Goal: Information Seeking & Learning: Learn about a topic

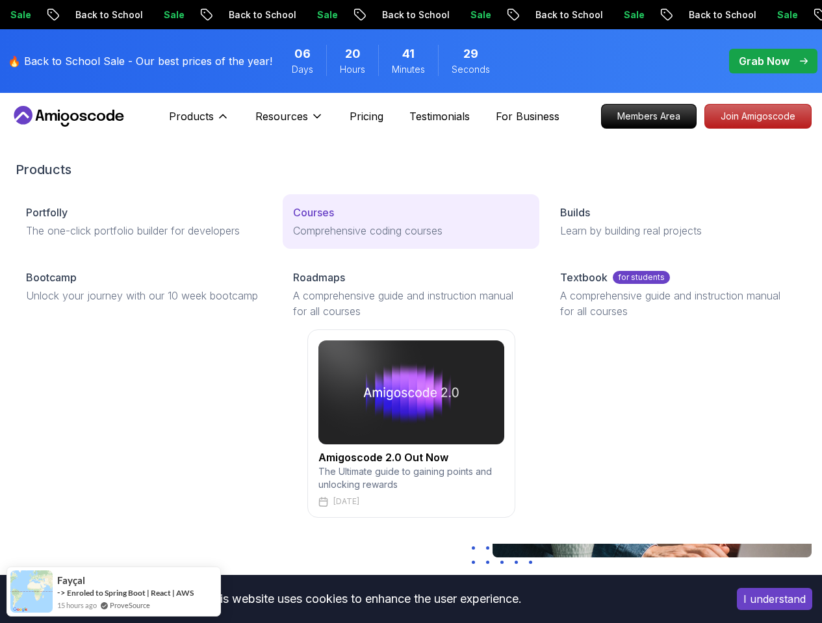
click at [293, 220] on p "Courses" at bounding box center [313, 213] width 41 height 16
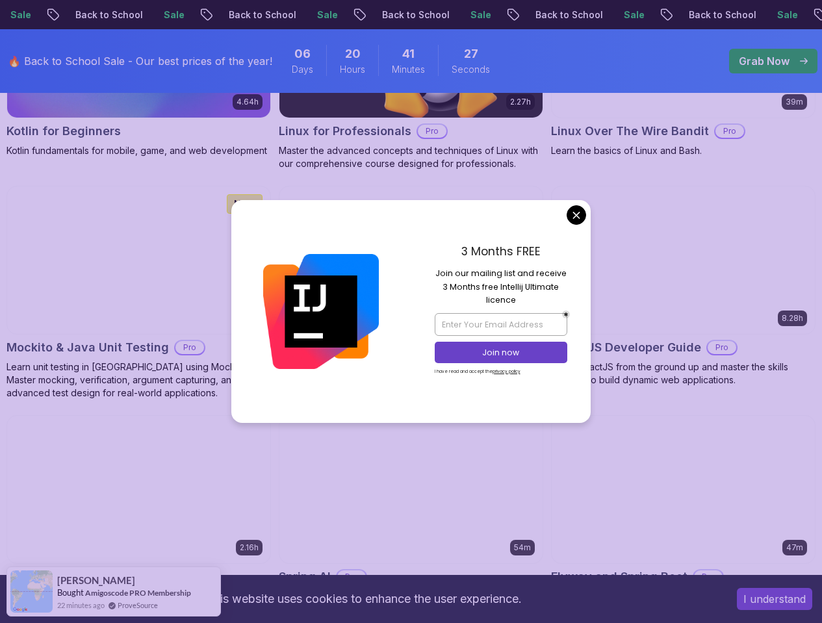
scroll to position [3006, 0]
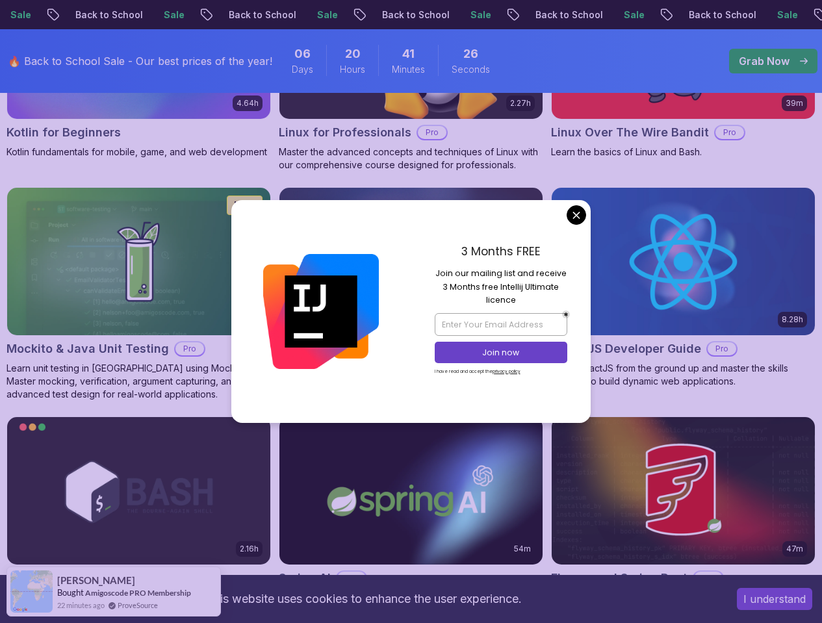
click at [569, 216] on body "Sale Back to School Sale Back to School Sale Back to School Sale Back to School…" at bounding box center [411, 498] width 822 height 7008
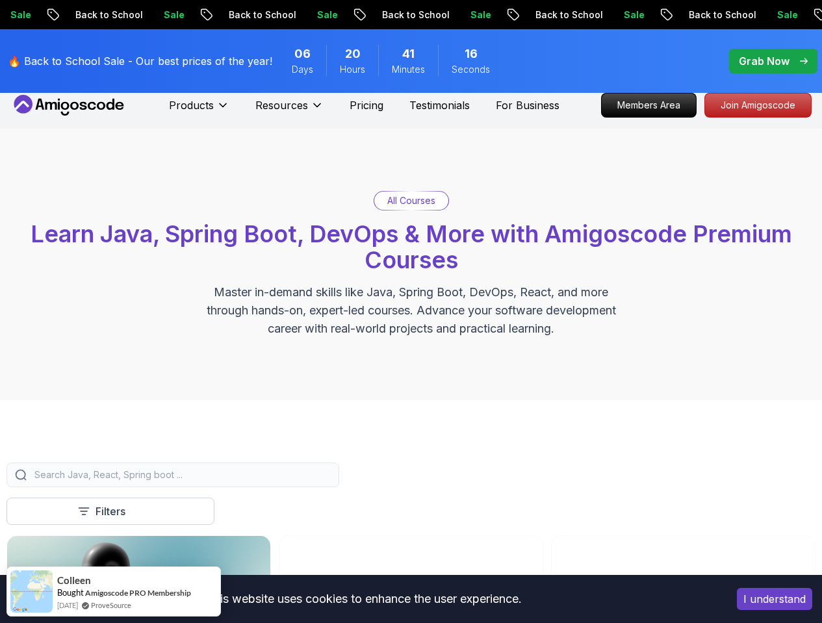
scroll to position [0, 0]
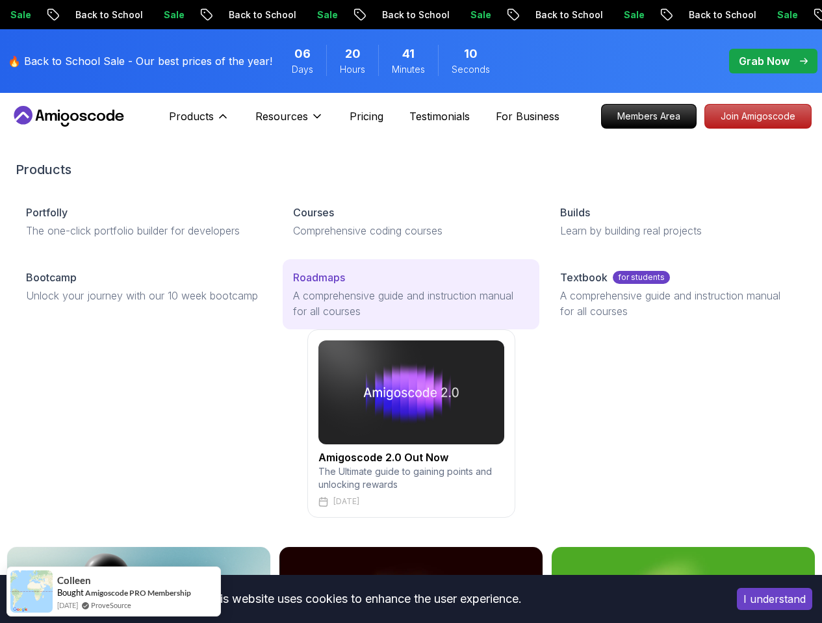
click at [293, 319] on p "A comprehensive guide and instruction manual for all courses" at bounding box center [411, 303] width 236 height 31
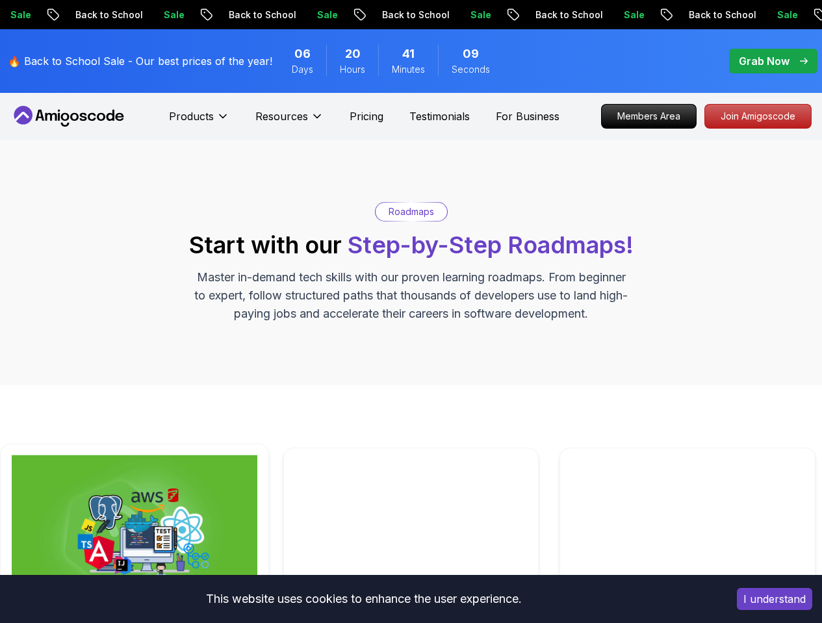
click at [177, 455] on img at bounding box center [135, 528] width 246 height 147
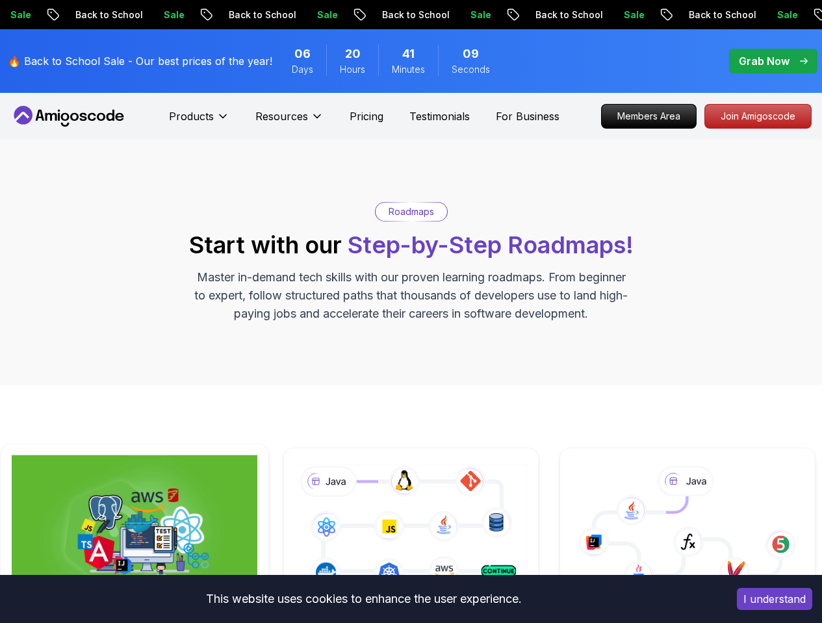
scroll to position [253, 0]
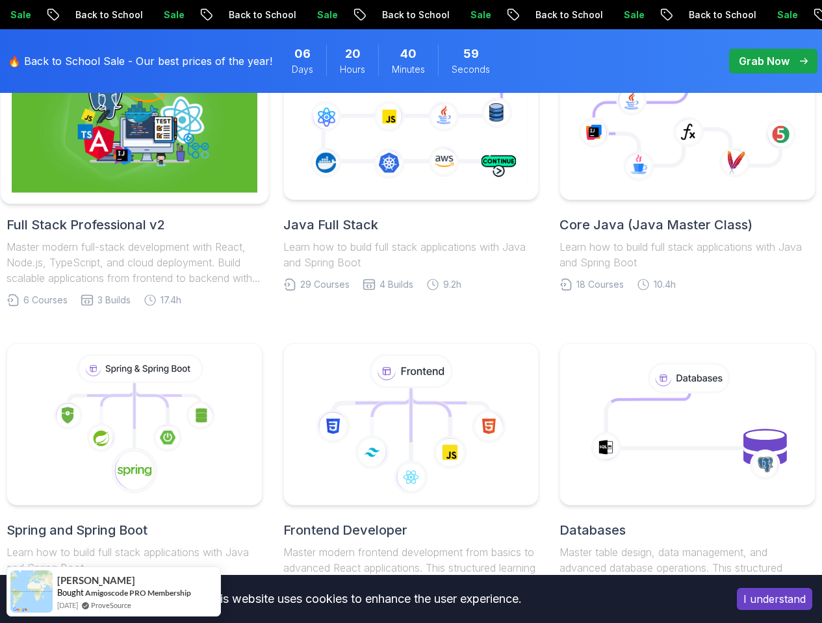
scroll to position [241, 0]
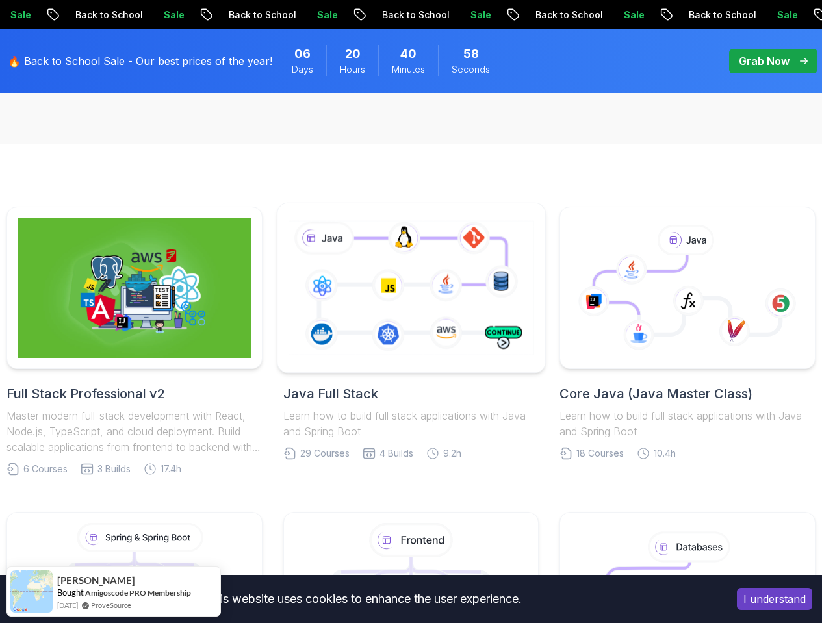
click at [475, 246] on icon at bounding box center [410, 288] width 251 height 140
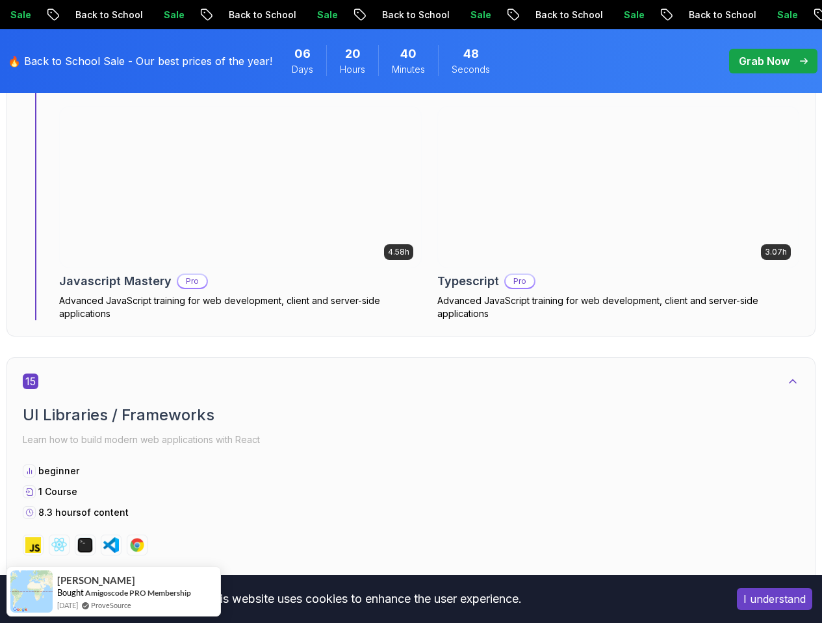
scroll to position [8480, 0]
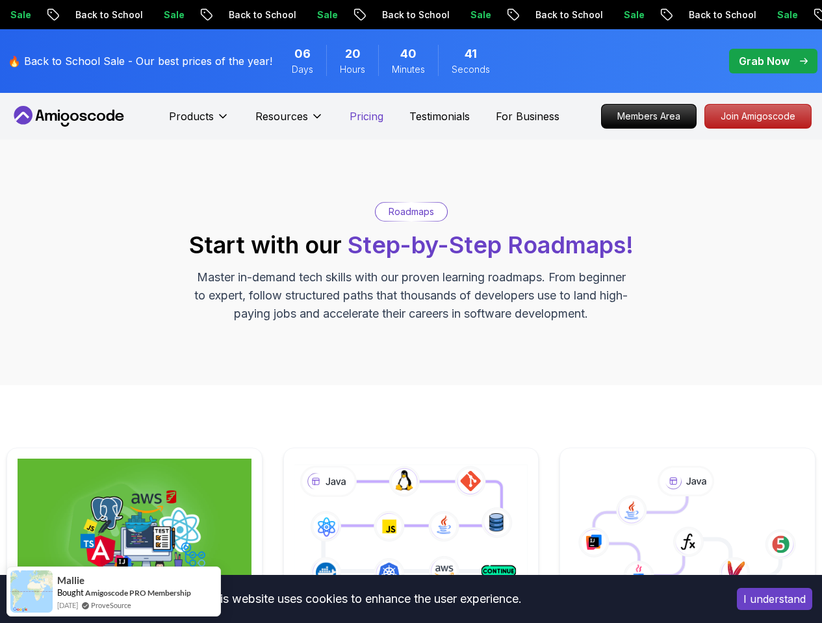
click at [360, 120] on p "Pricing" at bounding box center [366, 116] width 34 height 16
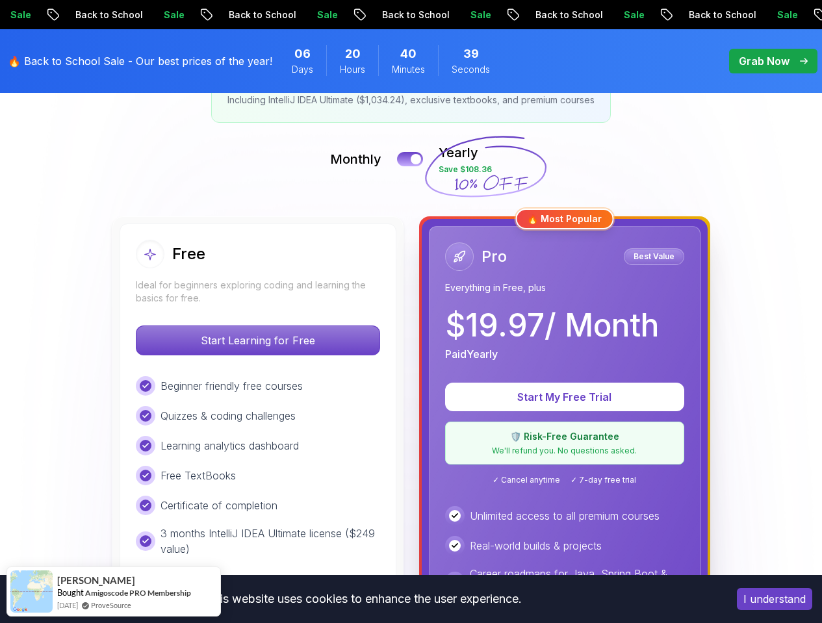
scroll to position [138, 0]
